Goal: Information Seeking & Learning: Find specific fact

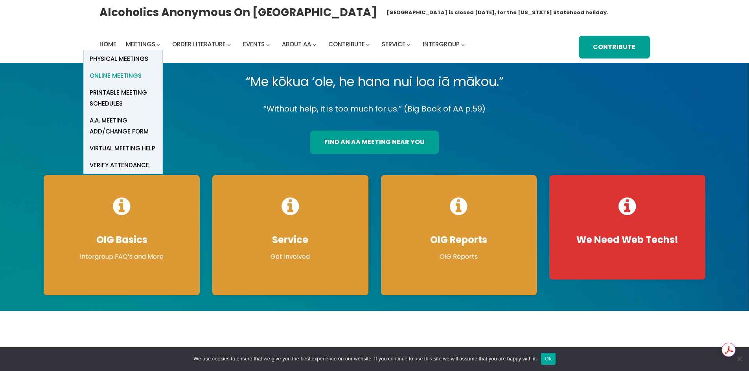
click at [130, 75] on span "Online Meetings" at bounding box center [116, 75] width 52 height 11
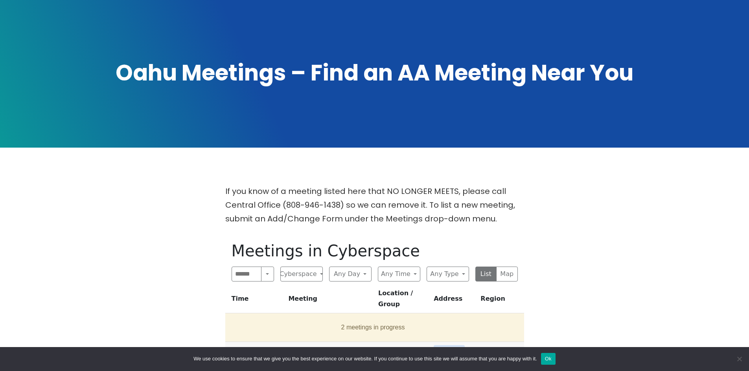
scroll to position [236, 0]
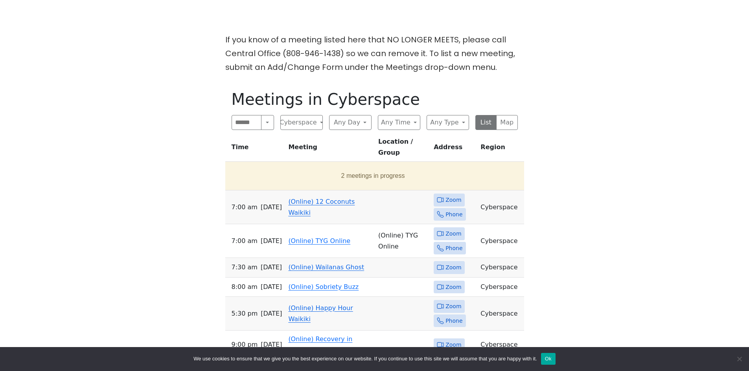
click at [319, 198] on link "(Online) 12 Coconuts Waikiki" at bounding box center [321, 207] width 66 height 18
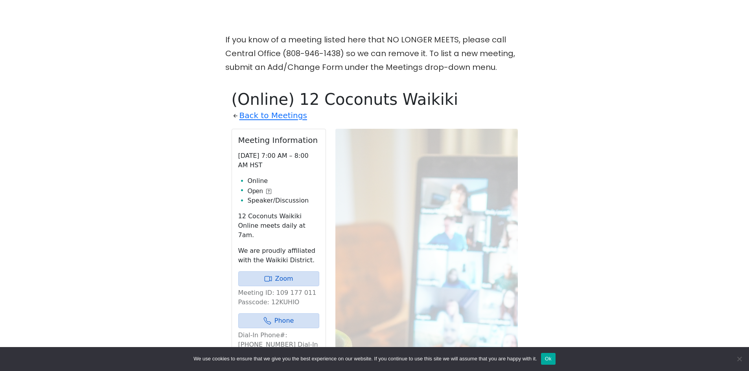
scroll to position [320, 0]
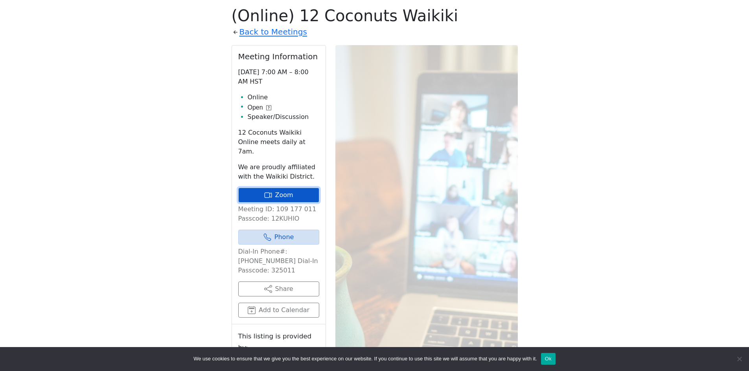
click at [298, 190] on link "Zoom" at bounding box center [278, 195] width 81 height 15
click at [273, 32] on link "Back to Meetings" at bounding box center [273, 32] width 68 height 14
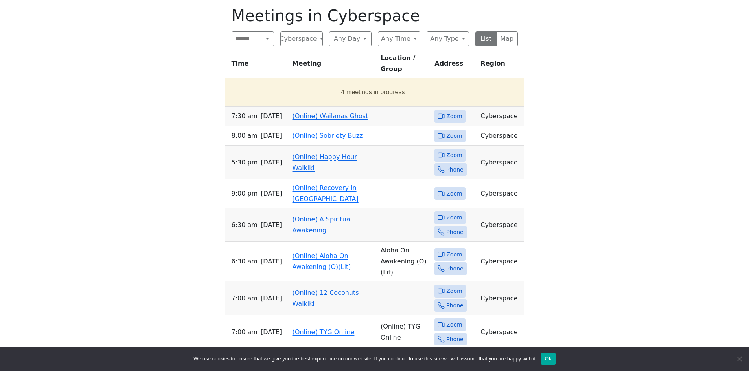
click at [400, 82] on button "4 meetings in progress" at bounding box center [372, 92] width 289 height 22
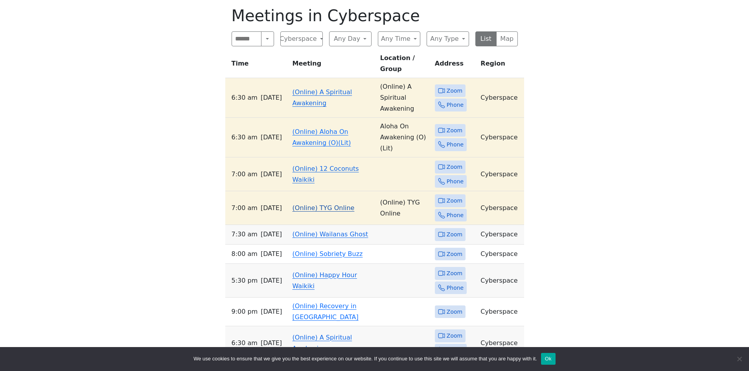
click at [322, 204] on link "(Online) TYG Online" at bounding box center [323, 207] width 62 height 7
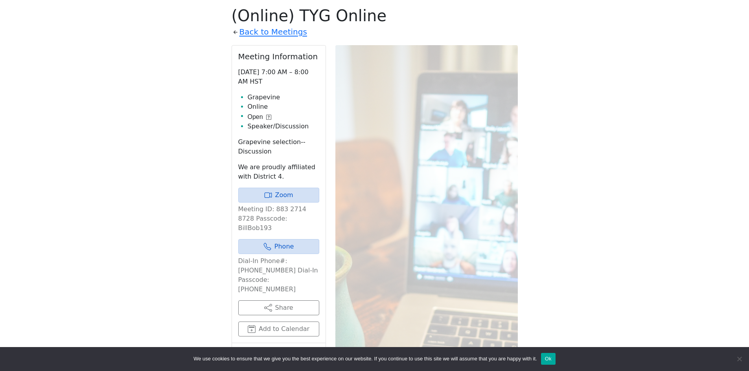
click at [283, 219] on p "Meeting ID: 883 2714 8728 Passcode: BillBob193" at bounding box center [278, 219] width 81 height 28
copy p "BillBob193"
click at [293, 198] on link "Zoom" at bounding box center [278, 195] width 81 height 15
